Goal: Task Accomplishment & Management: Complete application form

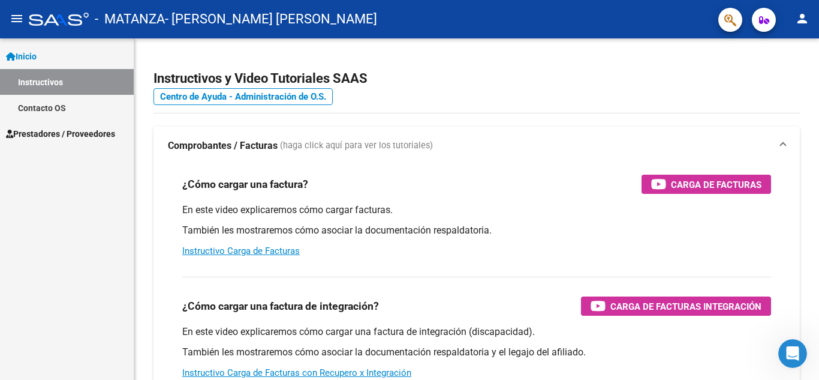
click at [83, 132] on span "Prestadores / Proveedores" at bounding box center [60, 133] width 109 height 13
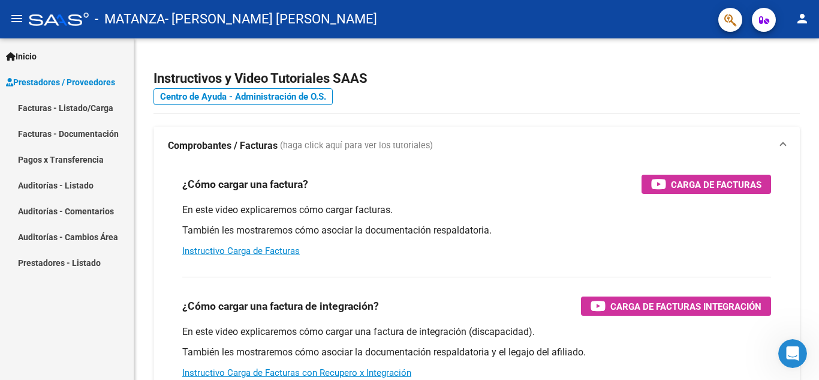
click at [68, 51] on link "Inicio" at bounding box center [67, 56] width 134 height 26
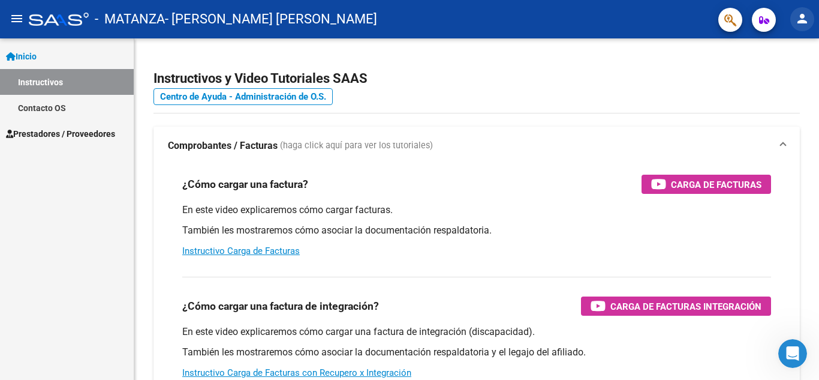
click at [812, 19] on button "person" at bounding box center [802, 19] width 24 height 24
click at [720, 68] on div at bounding box center [409, 190] width 819 height 380
click at [60, 127] on span "Prestadores / Proveedores" at bounding box center [60, 133] width 109 height 13
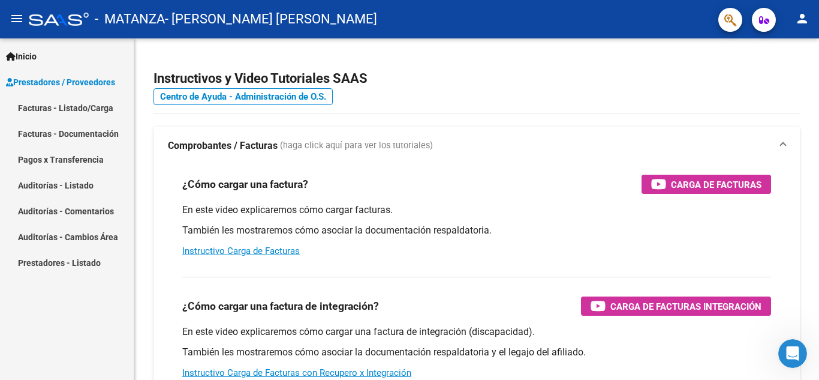
click at [88, 109] on link "Facturas - Listado/Carga" at bounding box center [67, 108] width 134 height 26
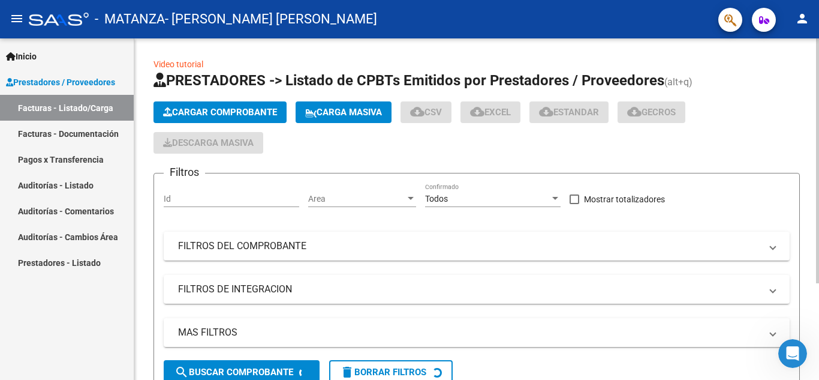
click at [209, 117] on span "Cargar Comprobante" at bounding box center [220, 112] width 114 height 11
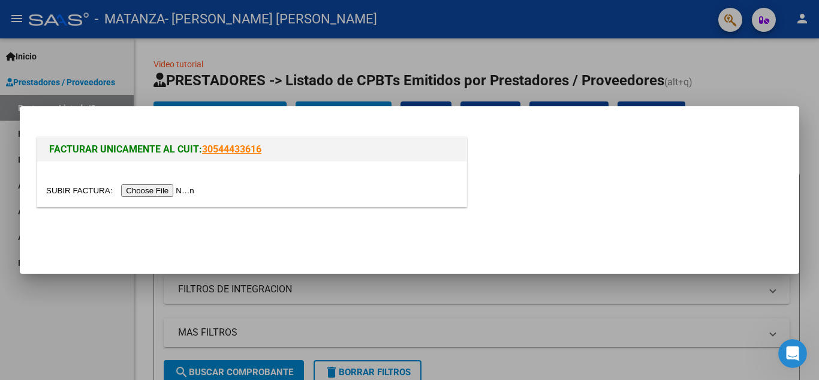
click at [182, 189] on input "file" at bounding box center [122, 190] width 152 height 13
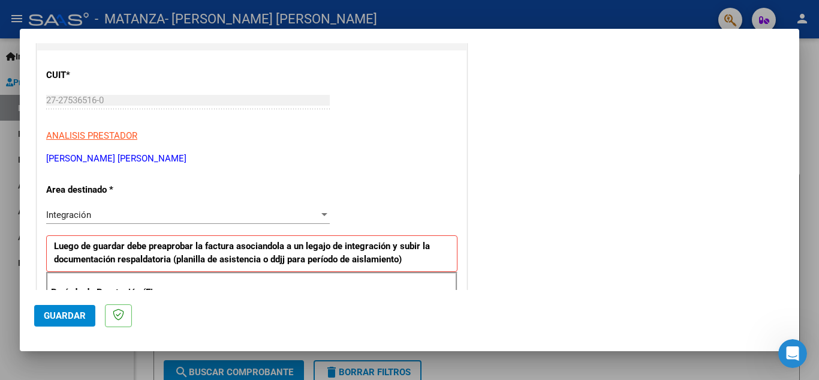
scroll to position [180, 0]
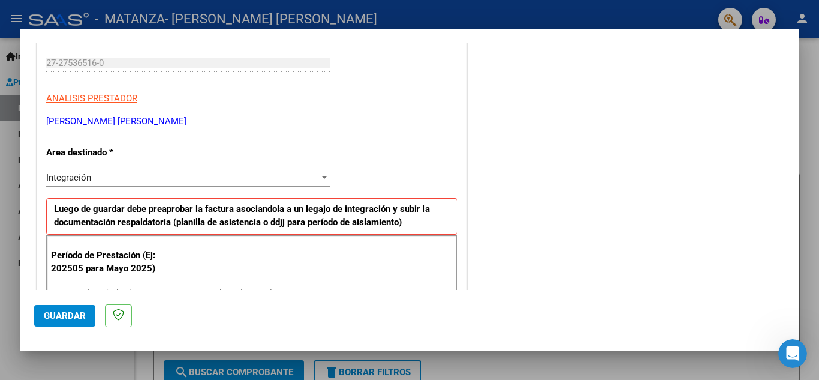
click at [187, 179] on div "Integración" at bounding box center [182, 177] width 273 height 11
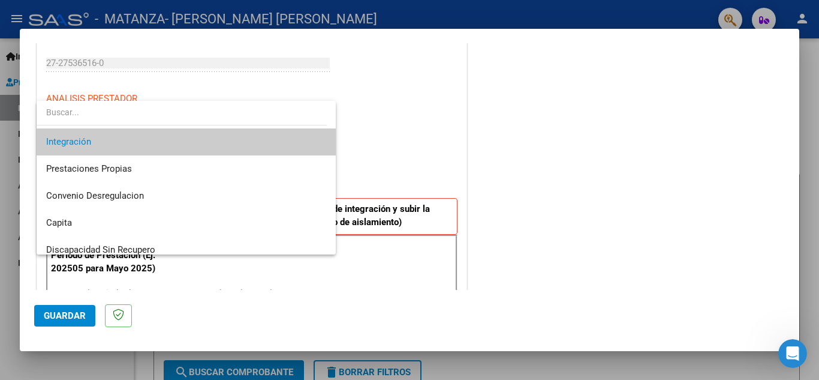
scroll to position [89, 0]
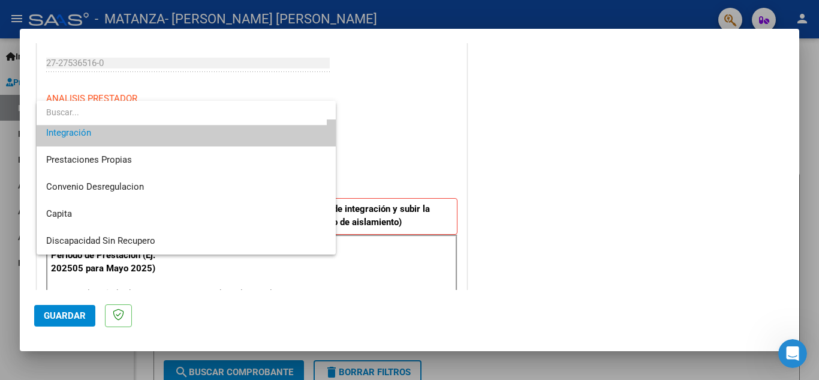
click at [182, 134] on span "Integración" at bounding box center [186, 132] width 280 height 27
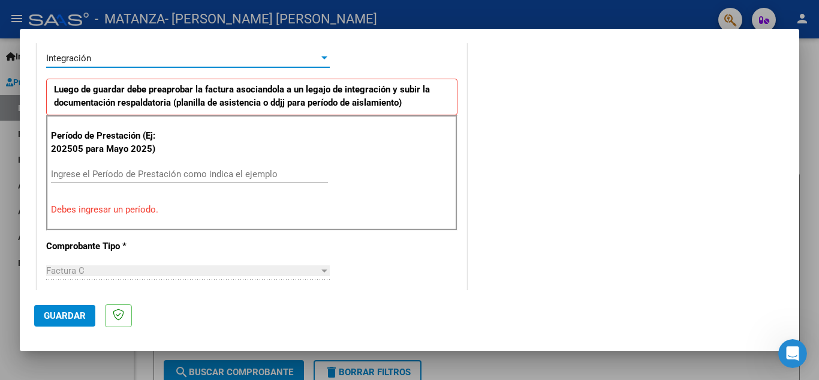
scroll to position [300, 0]
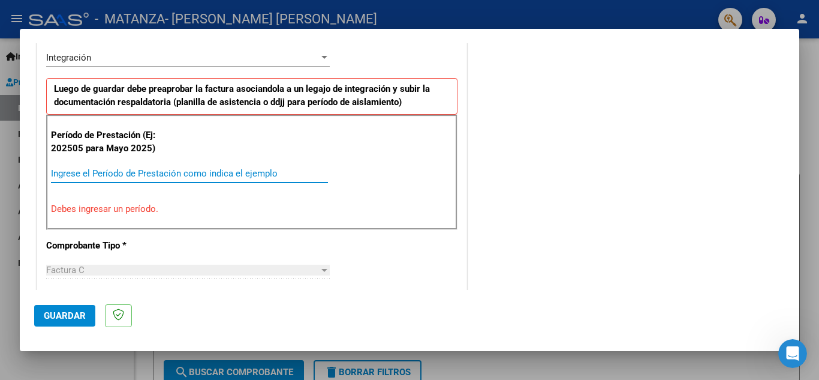
click at [174, 168] on input "Ingrese el Período de Prestación como indica el ejemplo" at bounding box center [189, 173] width 277 height 11
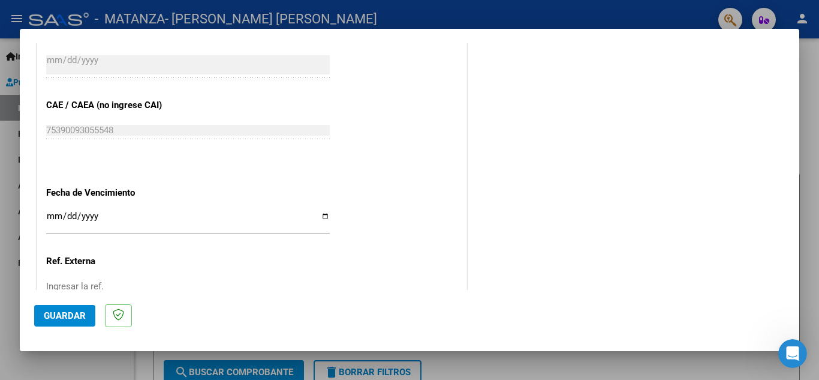
scroll to position [809, 0]
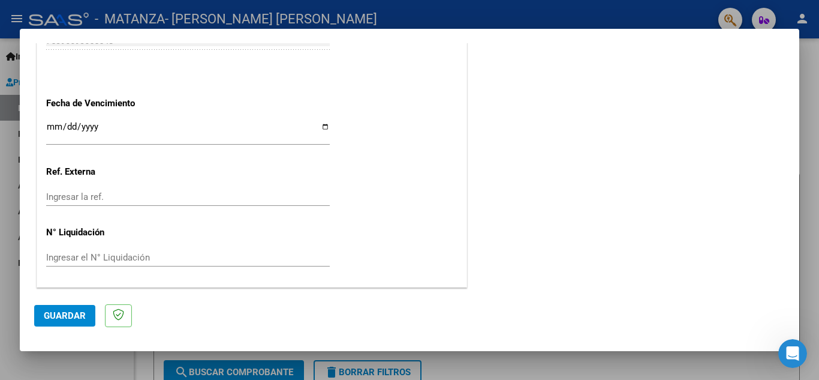
type input "202509"
click at [107, 132] on input "Ingresar la fecha" at bounding box center [188, 131] width 284 height 19
click at [319, 127] on input "Ingresar la fecha" at bounding box center [188, 131] width 284 height 19
type input "[DATE]"
click at [79, 322] on button "Guardar" at bounding box center [64, 316] width 61 height 22
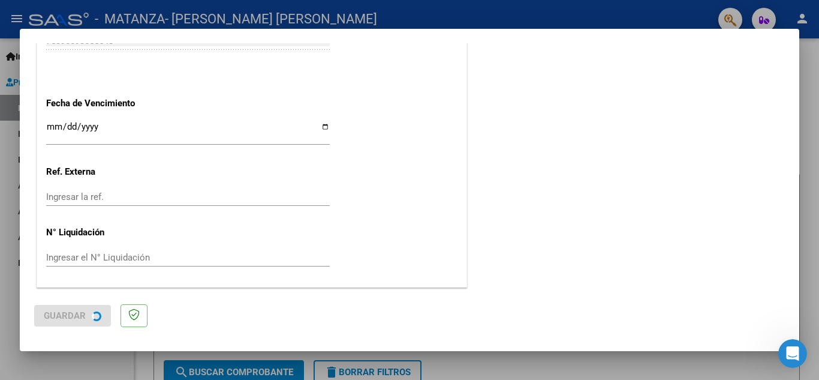
scroll to position [0, 0]
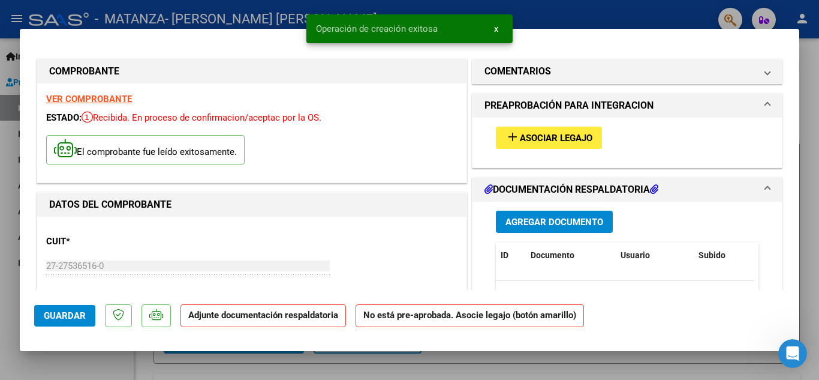
click at [520, 141] on span "Asociar Legajo" at bounding box center [556, 138] width 73 height 11
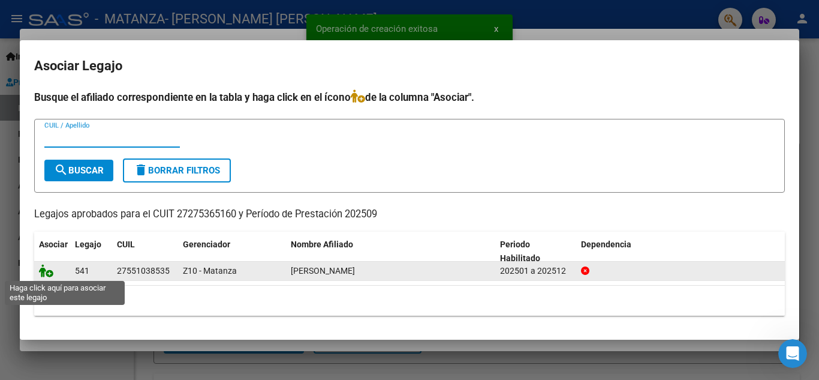
click at [46, 276] on icon at bounding box center [46, 270] width 14 height 13
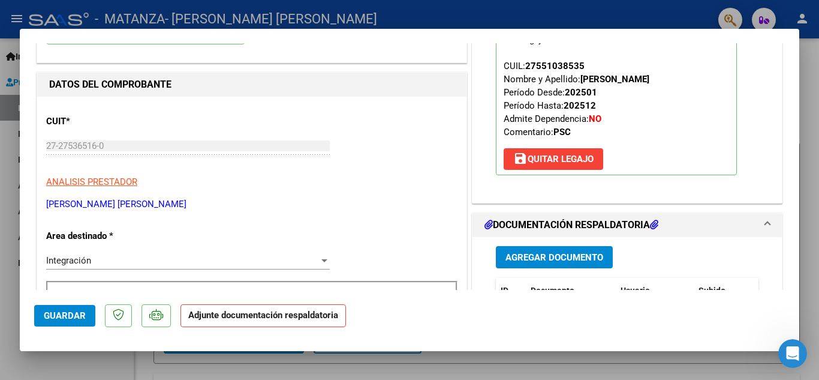
scroll to position [180, 0]
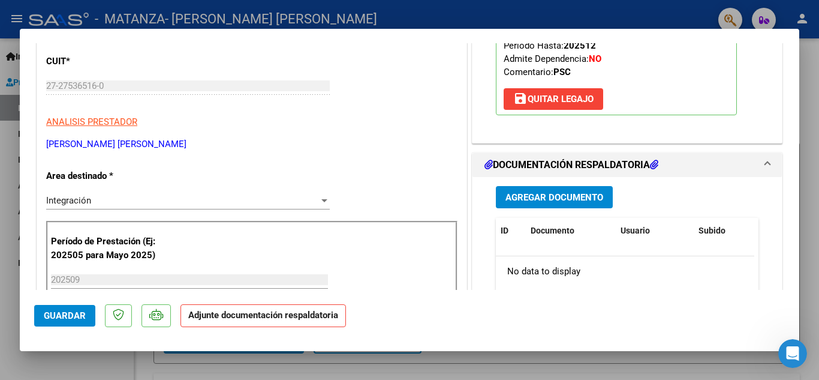
click at [550, 202] on span "Agregar Documento" at bounding box center [554, 197] width 98 height 11
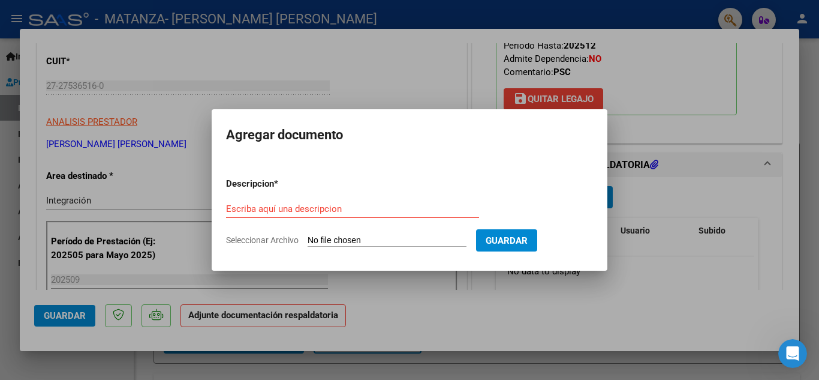
click at [452, 235] on input "Seleccionar Archivo" at bounding box center [387, 240] width 159 height 11
type input "C:\fakepath\planilla bergetto.pdf"
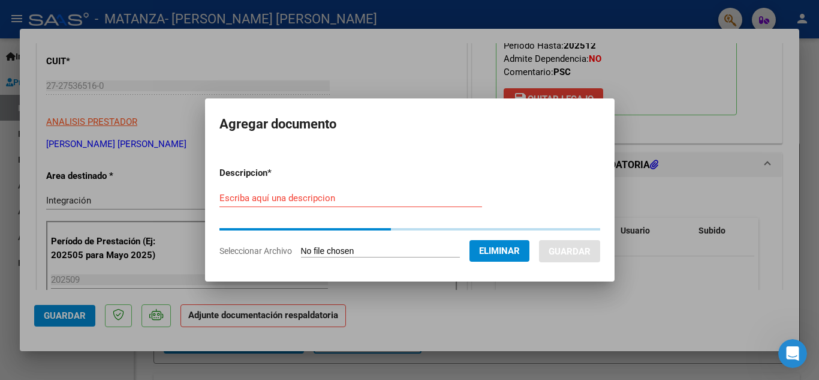
click at [400, 194] on form "Descripcion * Escriba aquí una descripcion Seleccionar Archivo Eliminar Guardar" at bounding box center [409, 211] width 381 height 109
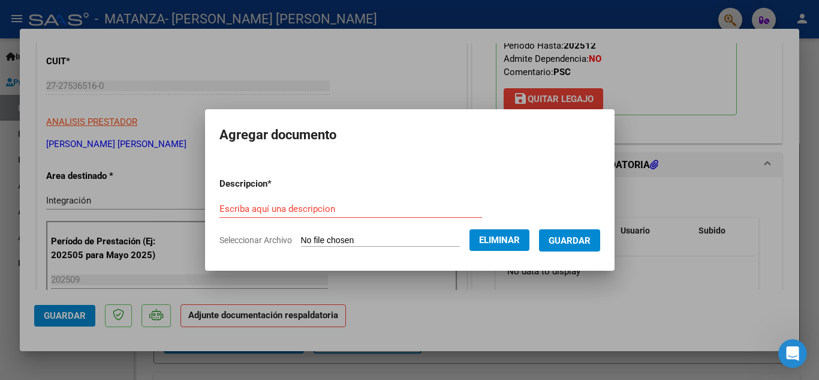
click at [405, 203] on input "Escriba aquí una descripcion" at bounding box center [350, 208] width 263 height 11
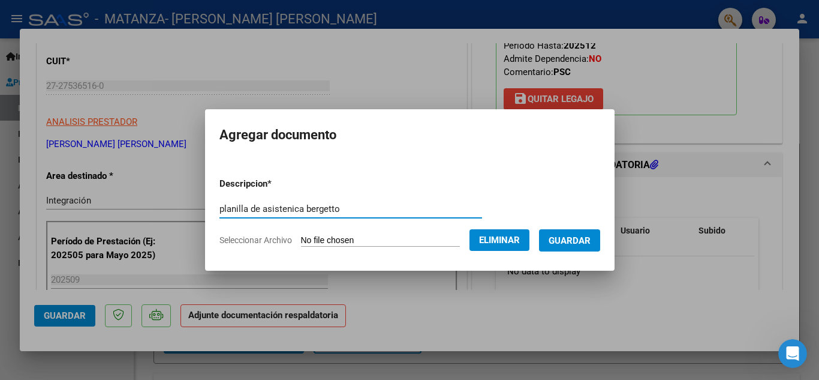
type input "planilla de asistenica bergetto"
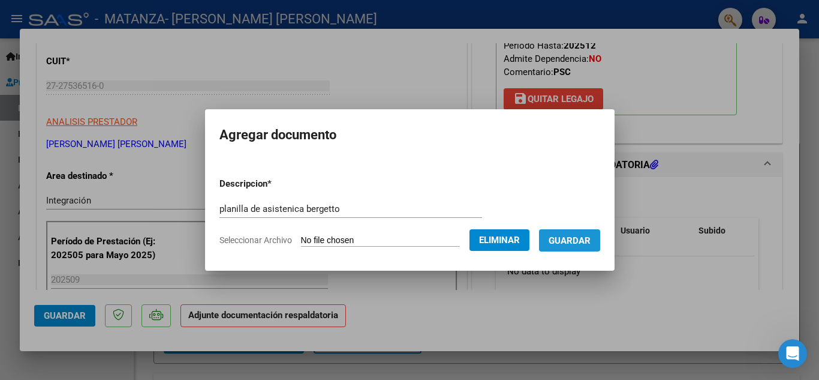
click at [565, 235] on span "Guardar" at bounding box center [570, 240] width 42 height 11
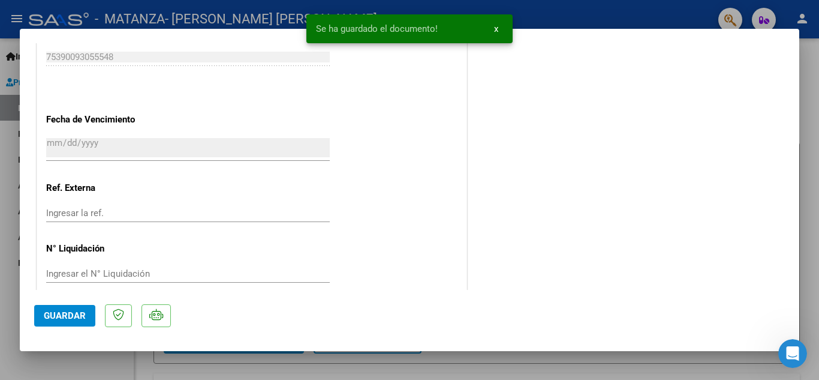
scroll to position [827, 0]
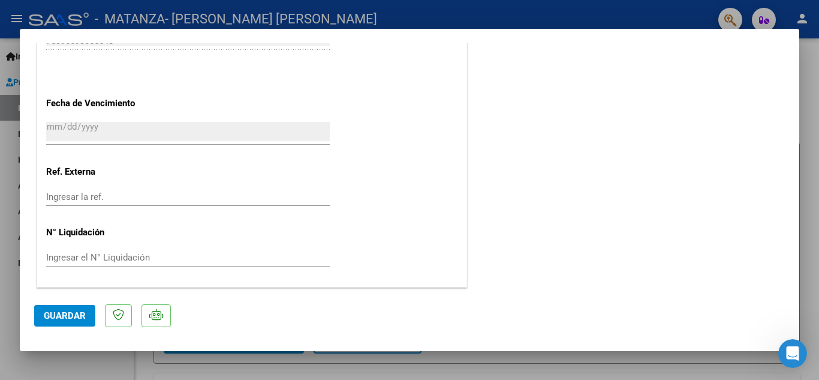
click at [78, 315] on span "Guardar" at bounding box center [65, 315] width 42 height 11
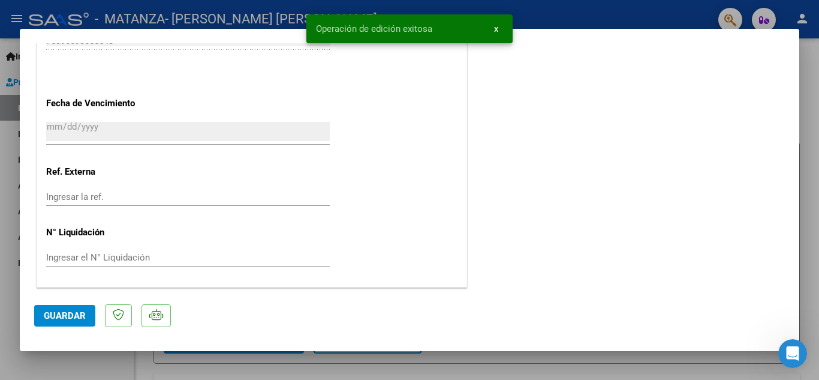
click at [502, 31] on button "x" at bounding box center [496, 29] width 23 height 22
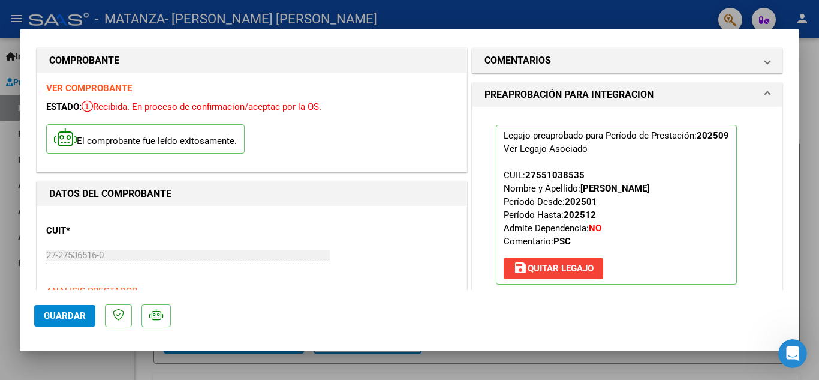
scroll to position [0, 0]
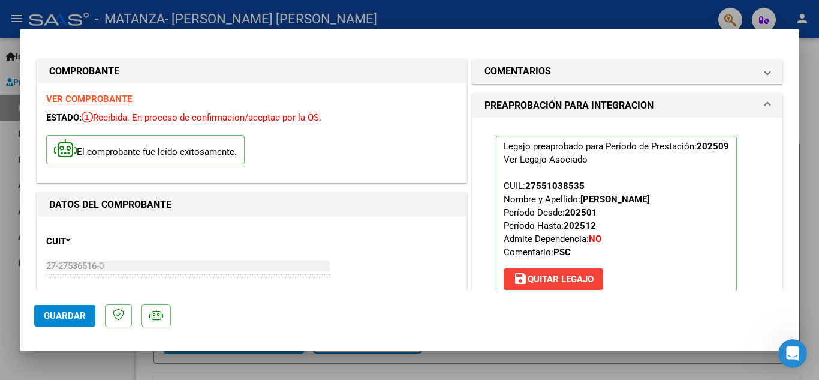
click at [148, 371] on div at bounding box center [409, 190] width 819 height 380
type input "$ 0,00"
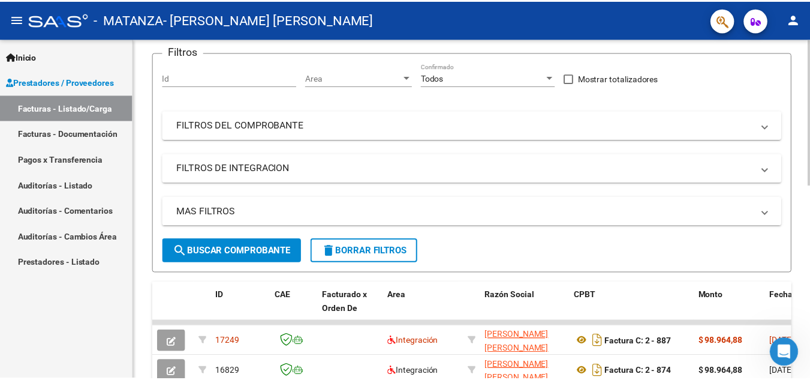
scroll to position [120, 0]
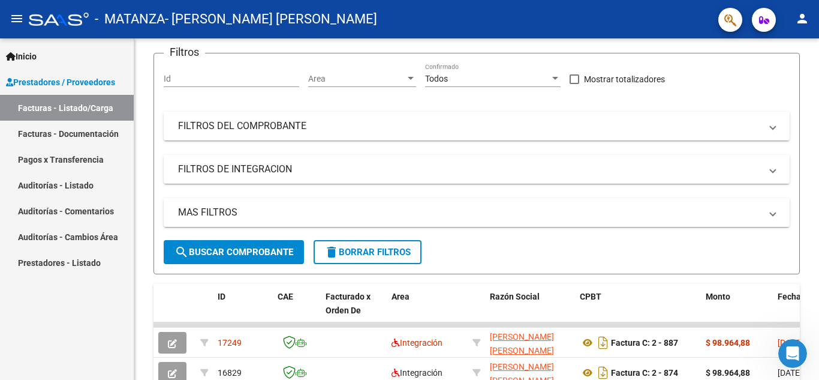
click at [804, 23] on mat-icon "person" at bounding box center [802, 18] width 14 height 14
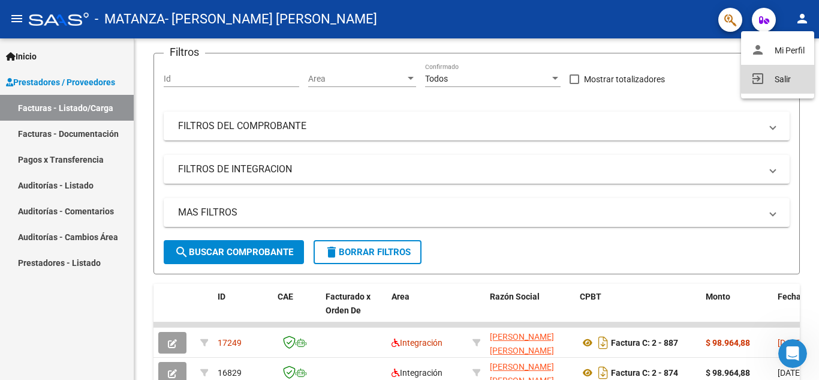
click at [777, 74] on button "exit_to_app Salir" at bounding box center [777, 79] width 73 height 29
